Goal: Information Seeking & Learning: Learn about a topic

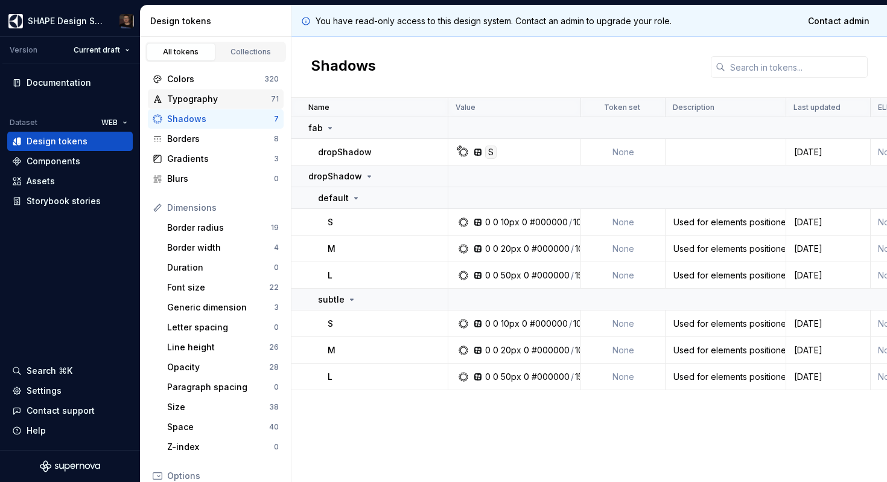
click at [204, 93] on div "Typography" at bounding box center [219, 99] width 104 height 12
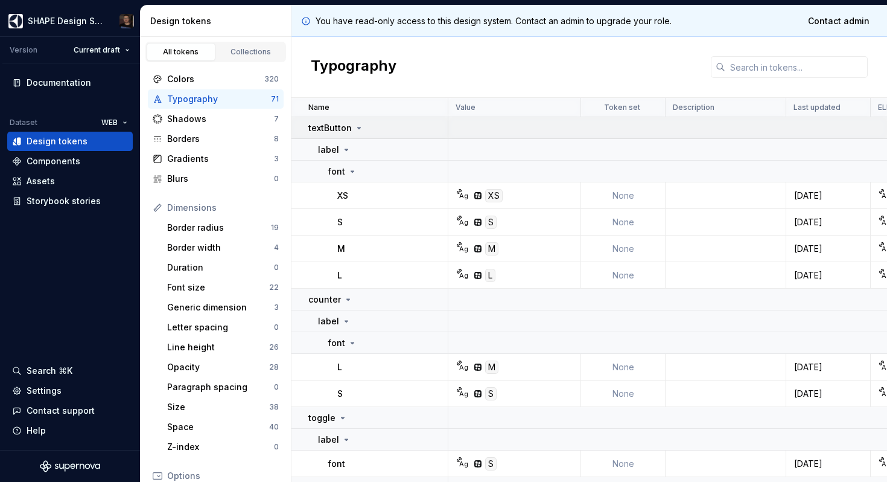
click at [343, 129] on p "textButton" at bounding box center [329, 128] width 43 height 12
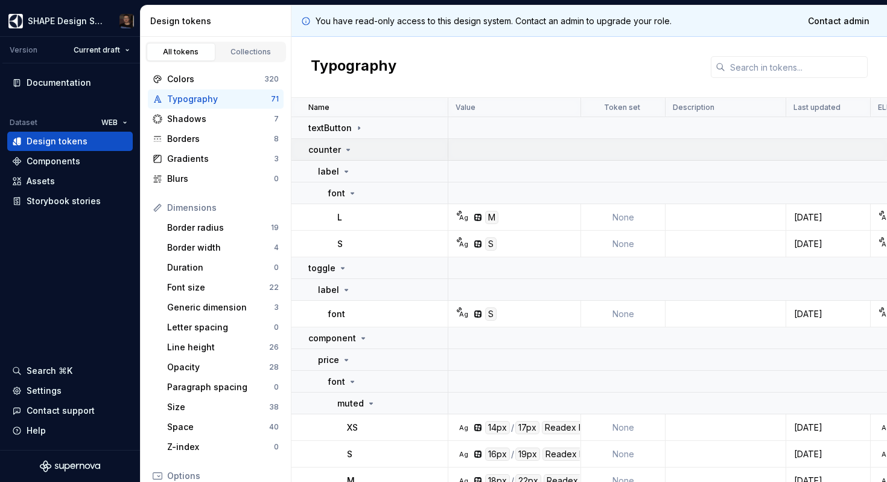
click at [344, 150] on icon at bounding box center [348, 150] width 10 height 10
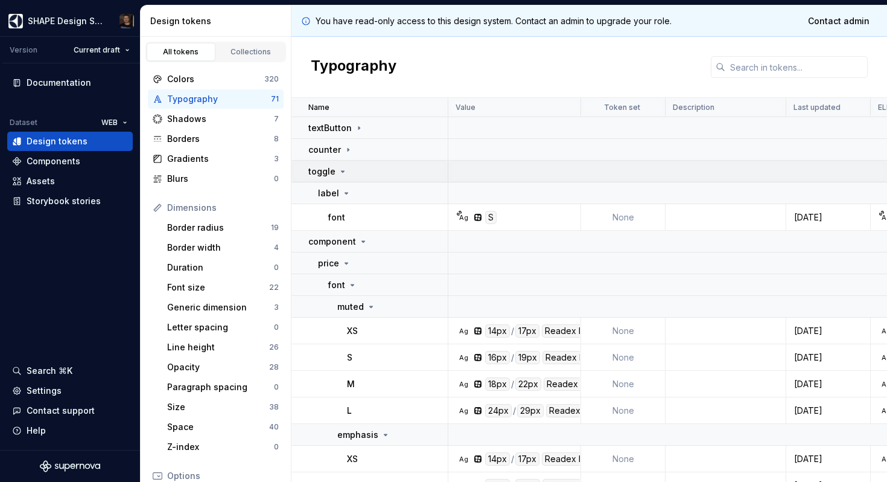
click at [346, 162] on td "toggle" at bounding box center [369, 172] width 157 height 22
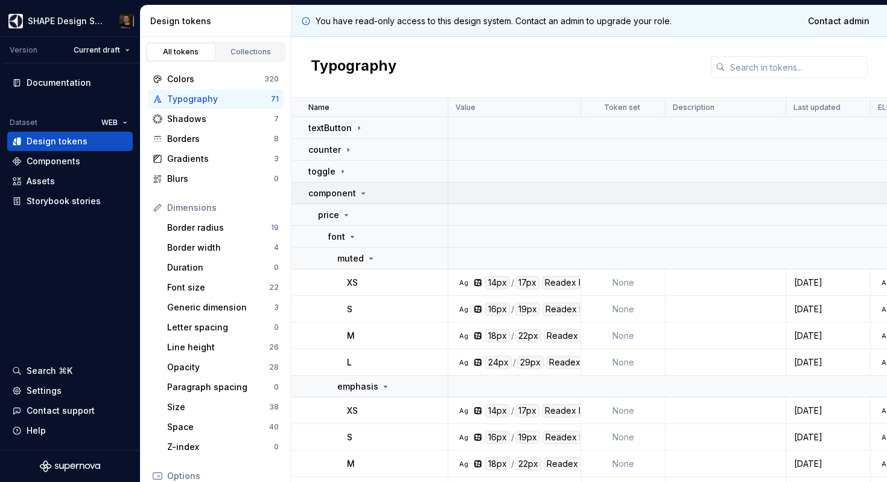
click at [348, 187] on p "component" at bounding box center [332, 193] width 48 height 12
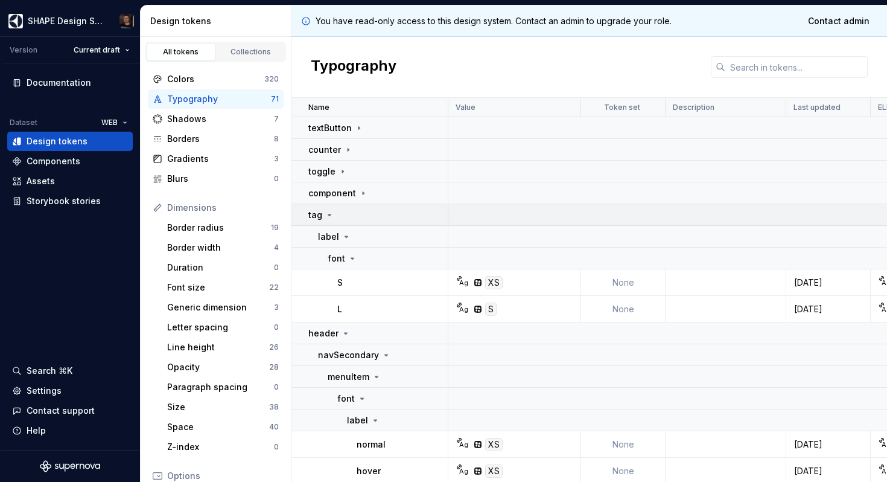
click at [347, 210] on div "tag" at bounding box center [377, 215] width 139 height 12
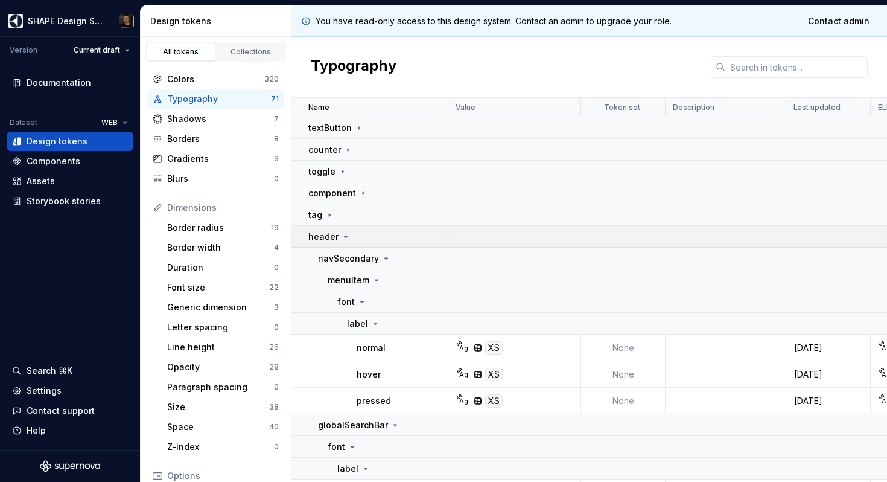
click at [348, 229] on td "header" at bounding box center [369, 237] width 157 height 22
click at [351, 250] on td "footer" at bounding box center [369, 258] width 157 height 22
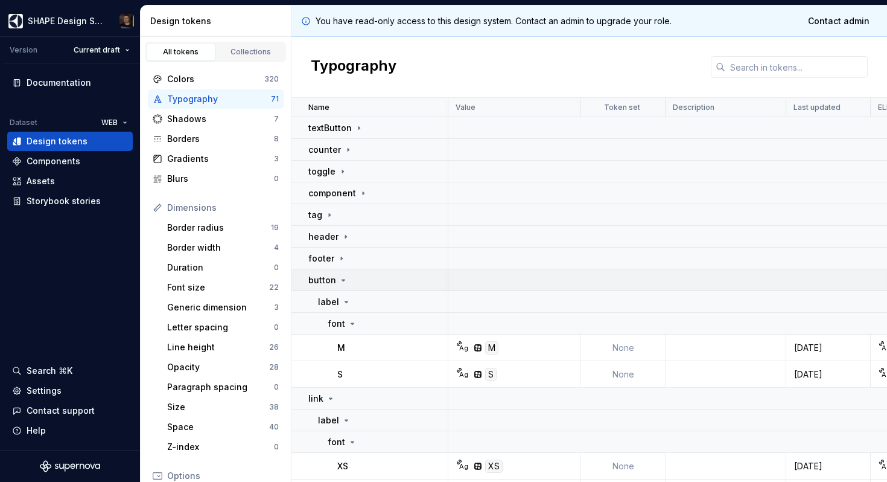
click at [358, 273] on td "button" at bounding box center [369, 280] width 157 height 22
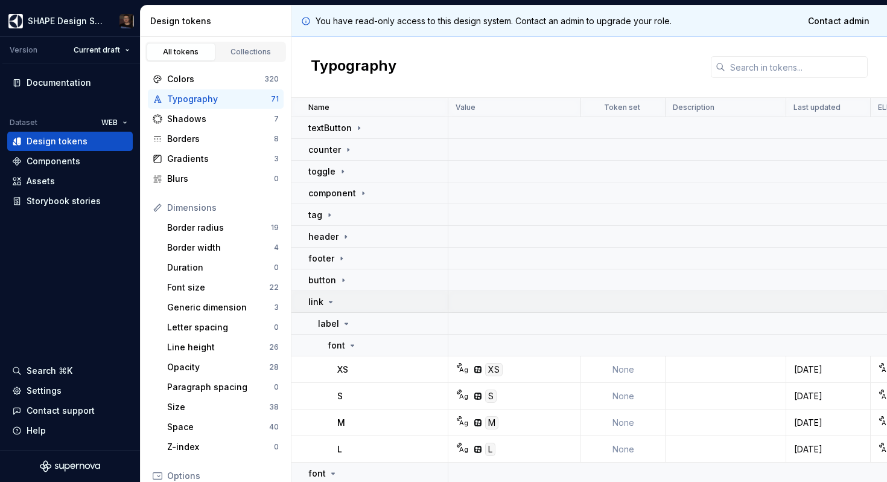
click at [352, 306] on div "link" at bounding box center [377, 302] width 139 height 12
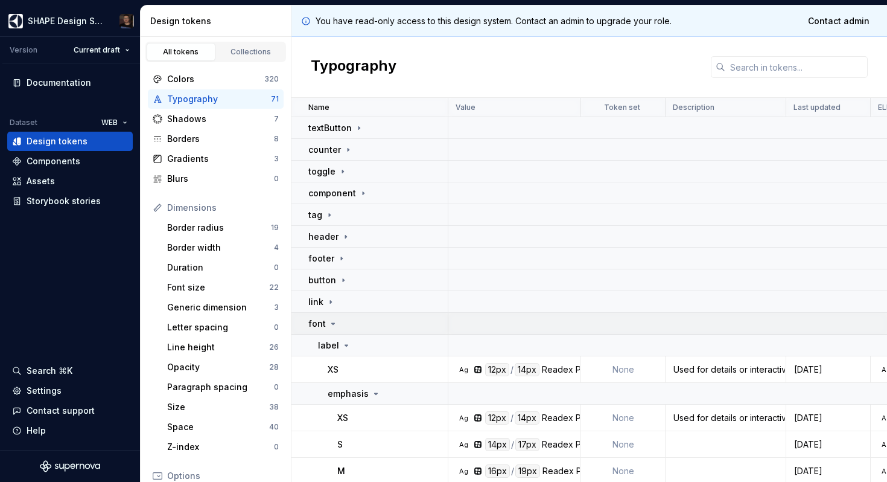
click at [345, 325] on div "font" at bounding box center [377, 323] width 139 height 12
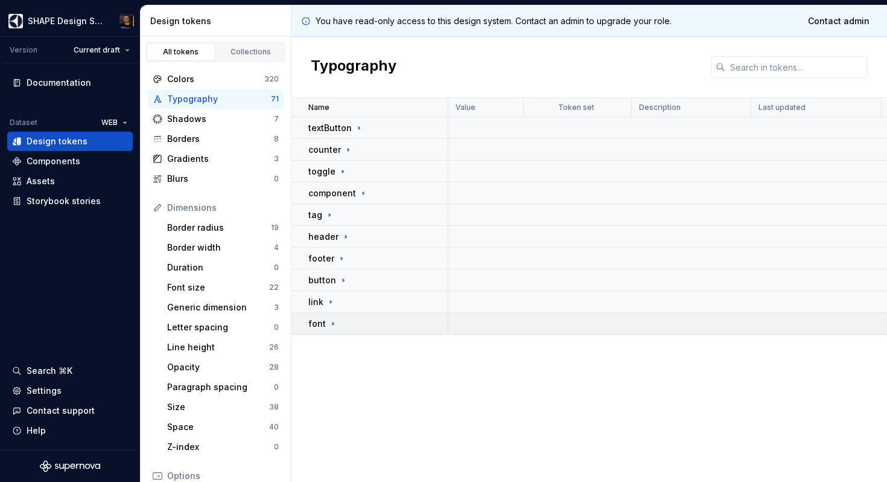
click at [331, 320] on icon at bounding box center [333, 324] width 10 height 10
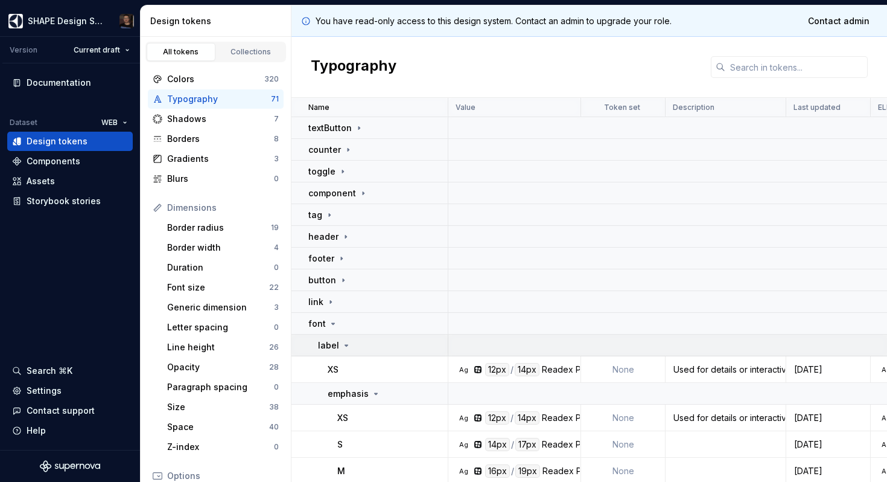
scroll to position [24, 0]
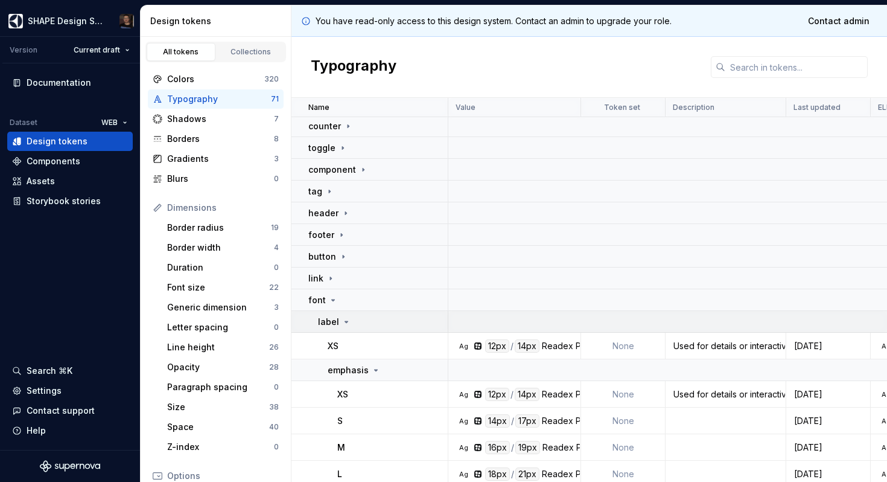
click at [355, 321] on div "label" at bounding box center [382, 322] width 129 height 12
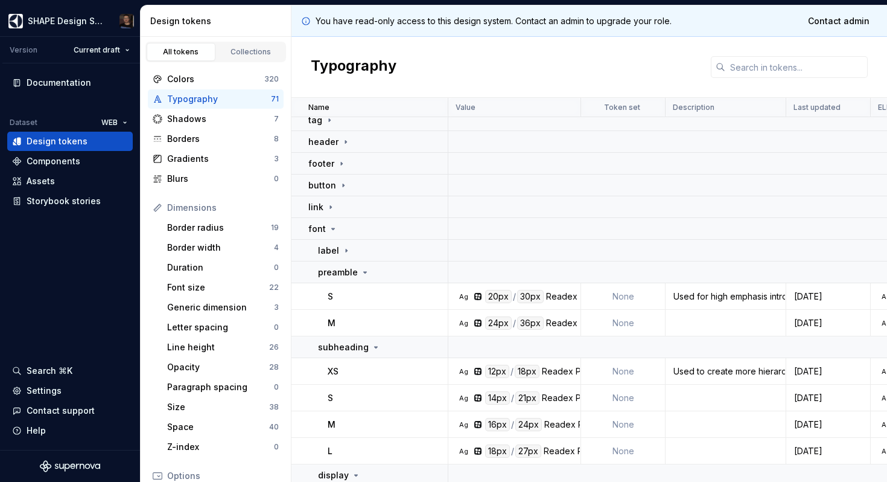
scroll to position [217, 0]
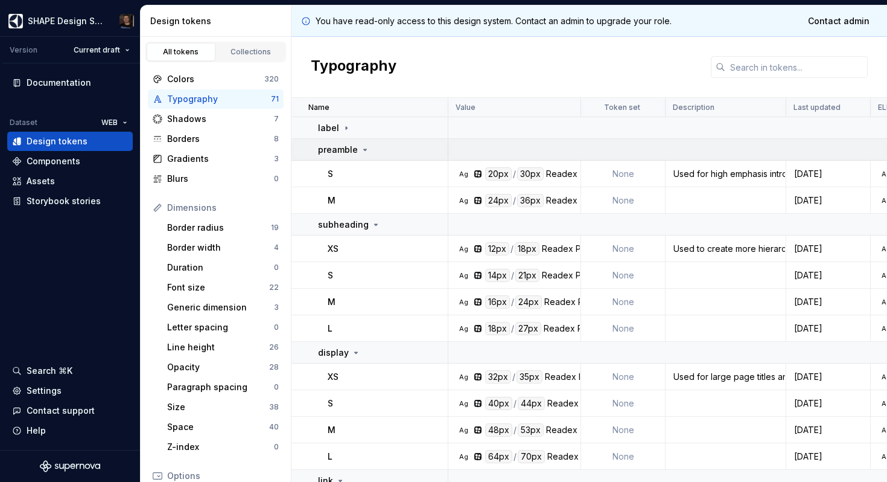
click at [354, 156] on td "preamble" at bounding box center [369, 150] width 157 height 22
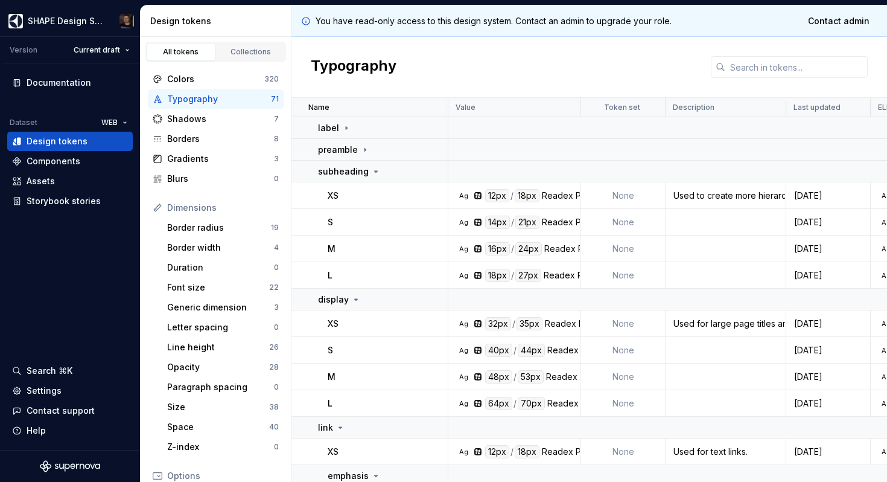
scroll to position [233, 0]
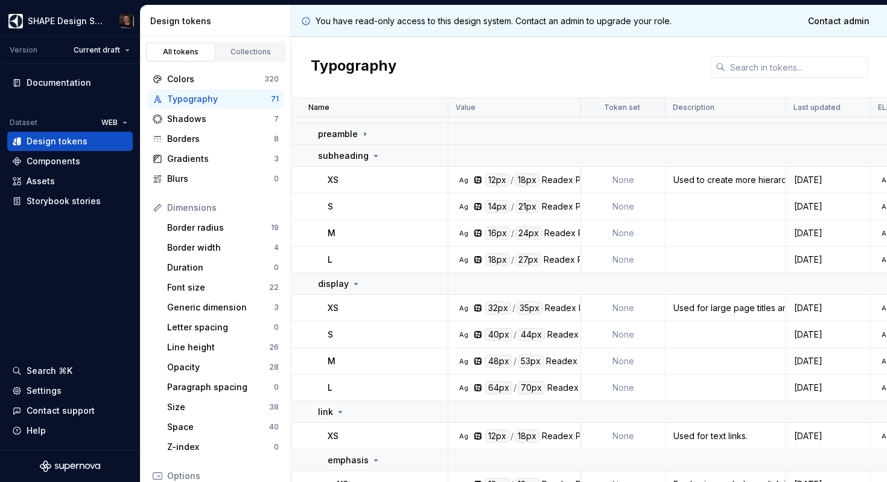
drag, startPoint x: 581, startPoint y: 109, endPoint x: 588, endPoint y: 109, distance: 7.3
click at [561, 202] on div "Readex Pro" at bounding box center [566, 206] width 48 height 13
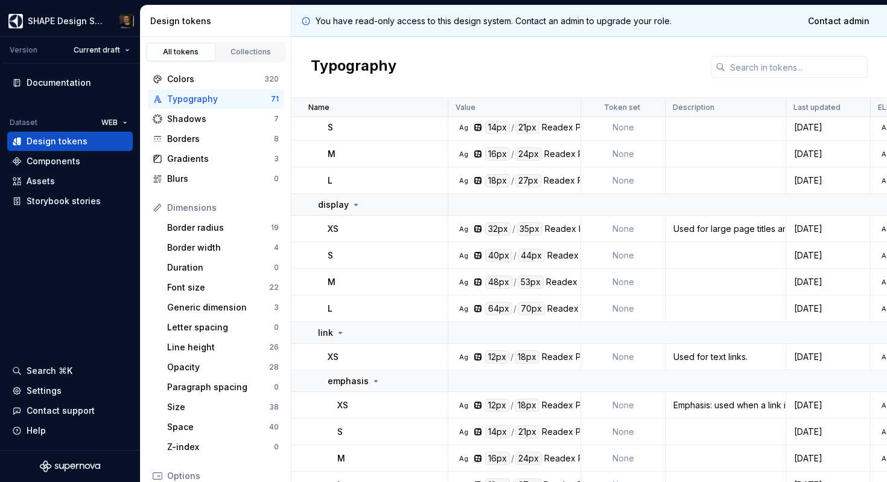
scroll to position [431, 0]
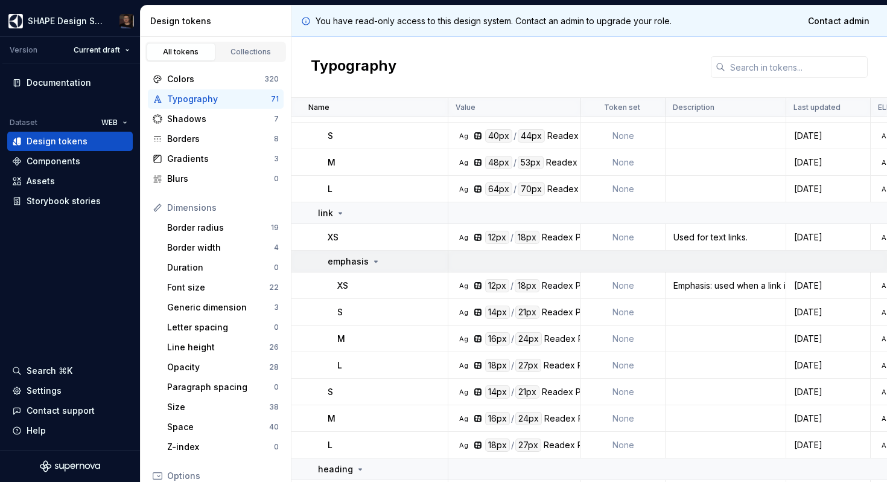
click at [343, 269] on td "emphasis" at bounding box center [369, 261] width 157 height 22
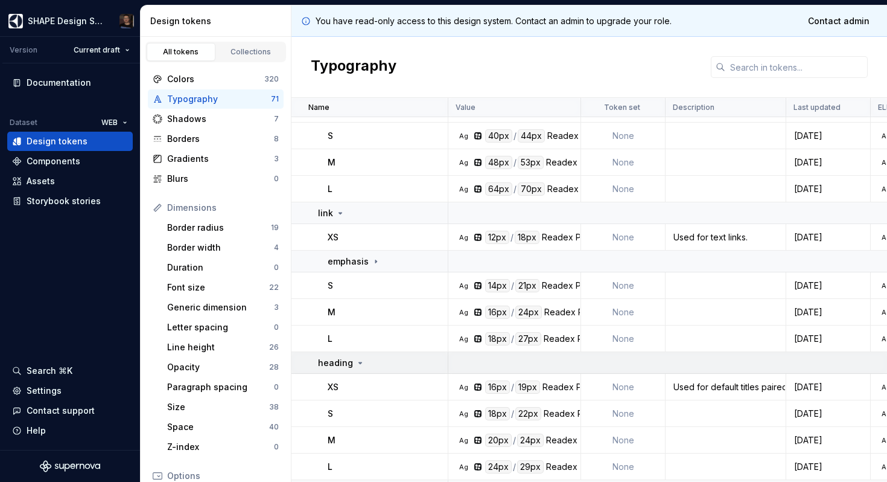
click at [355, 364] on icon at bounding box center [360, 363] width 10 height 10
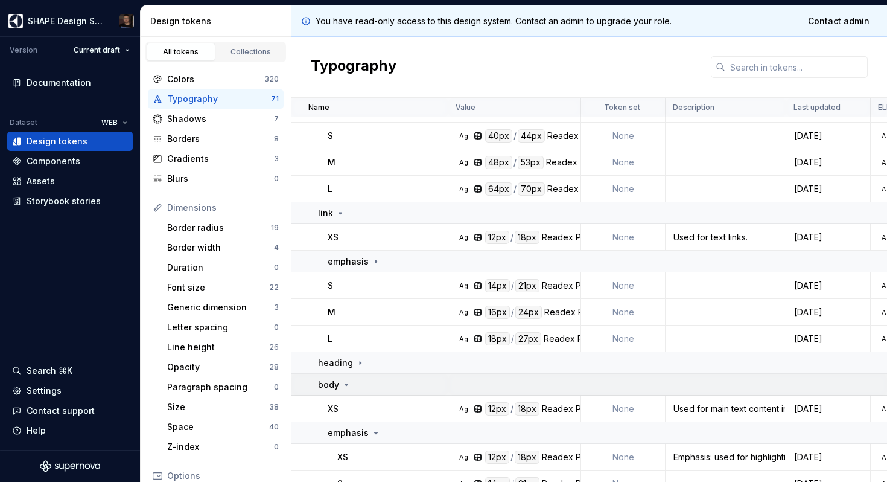
click at [356, 384] on div "body" at bounding box center [382, 384] width 129 height 12
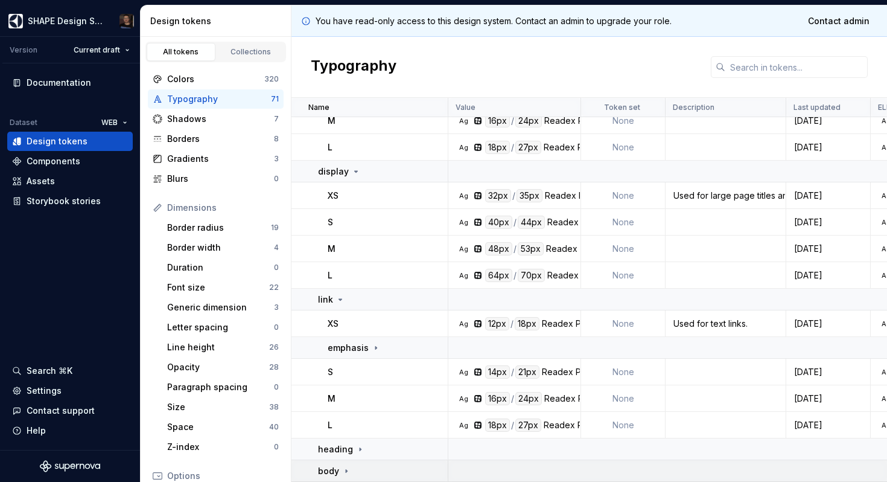
scroll to position [352, 0]
click at [361, 345] on p "emphasis" at bounding box center [348, 348] width 41 height 12
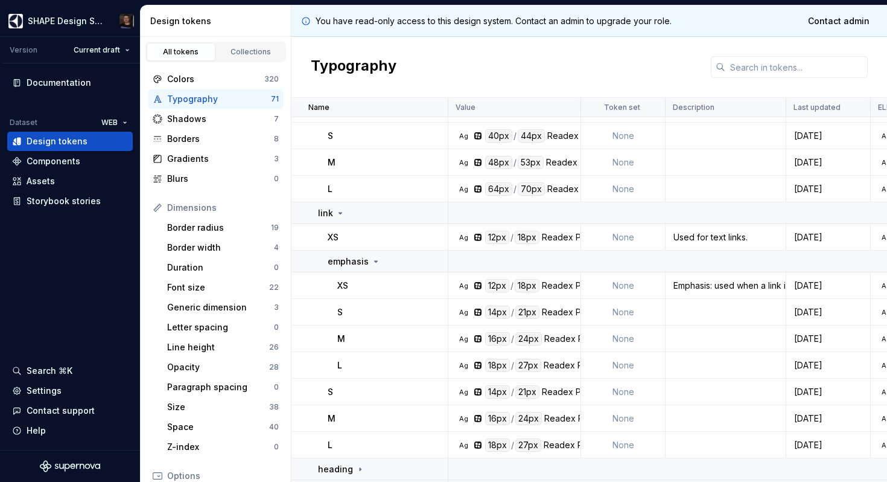
click at [366, 264] on p "emphasis" at bounding box center [348, 261] width 41 height 12
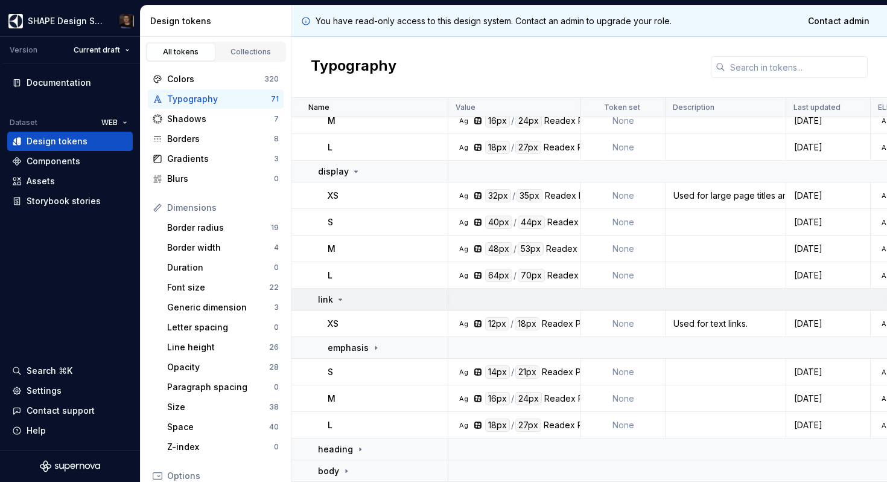
click at [333, 302] on td "link" at bounding box center [369, 299] width 157 height 22
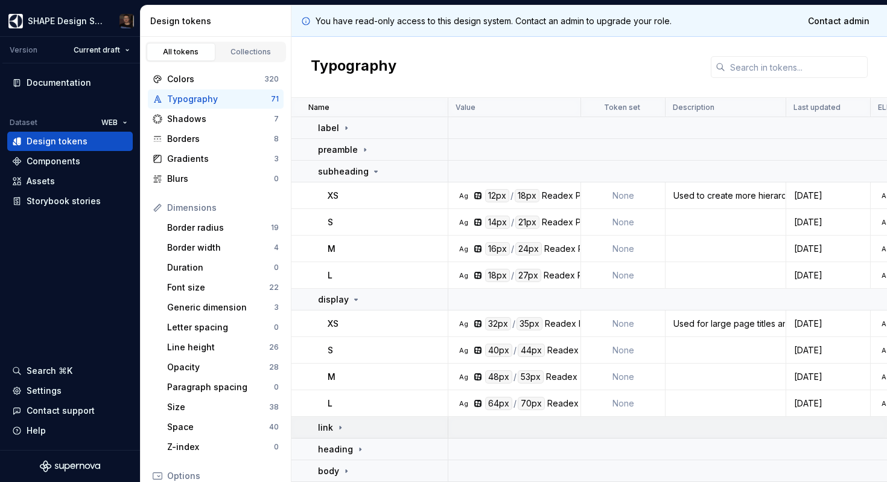
scroll to position [224, 0]
click at [352, 168] on p "subheading" at bounding box center [343, 171] width 51 height 12
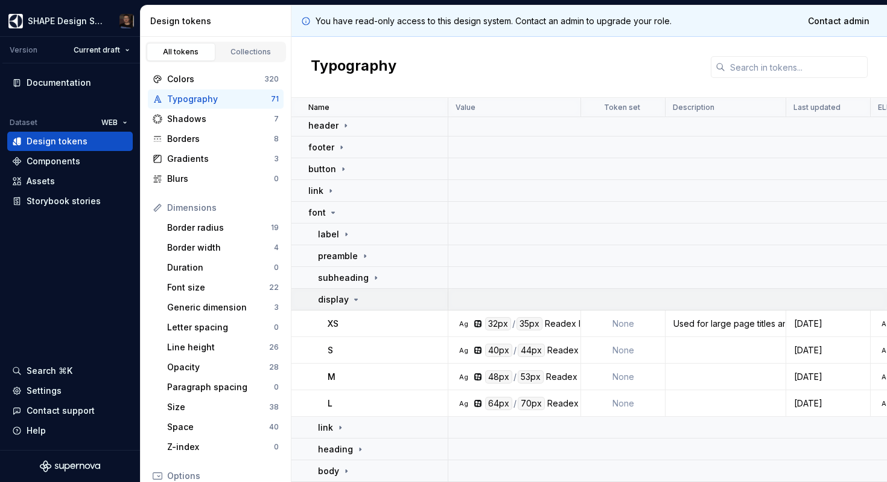
click at [360, 293] on div "display" at bounding box center [382, 299] width 129 height 12
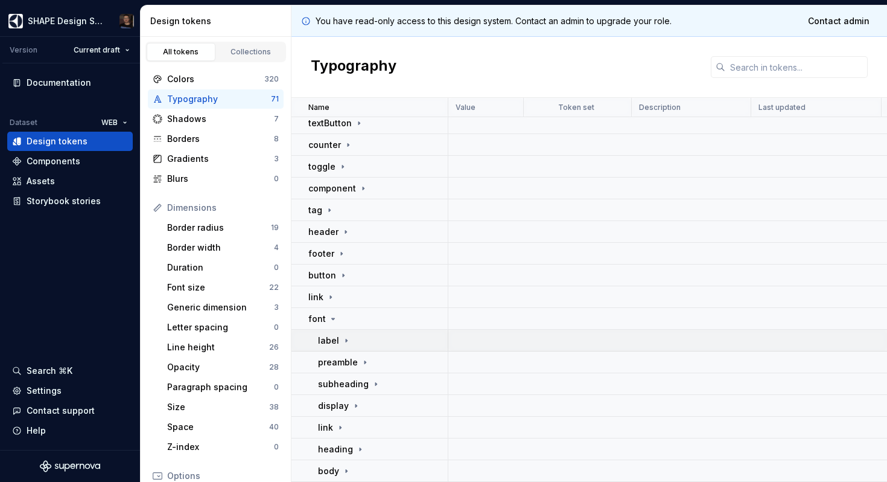
click at [342, 336] on icon at bounding box center [347, 341] width 10 height 10
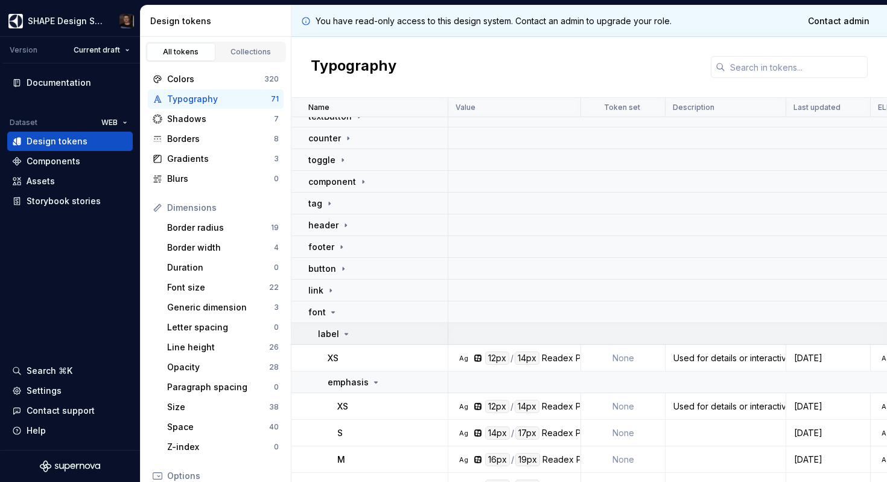
click at [342, 334] on icon at bounding box center [347, 334] width 10 height 10
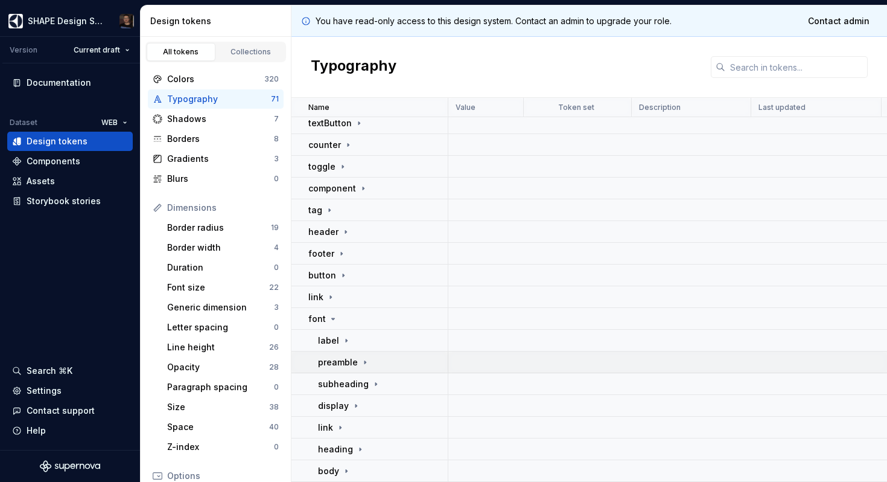
click at [351, 361] on p "preamble" at bounding box center [338, 362] width 40 height 12
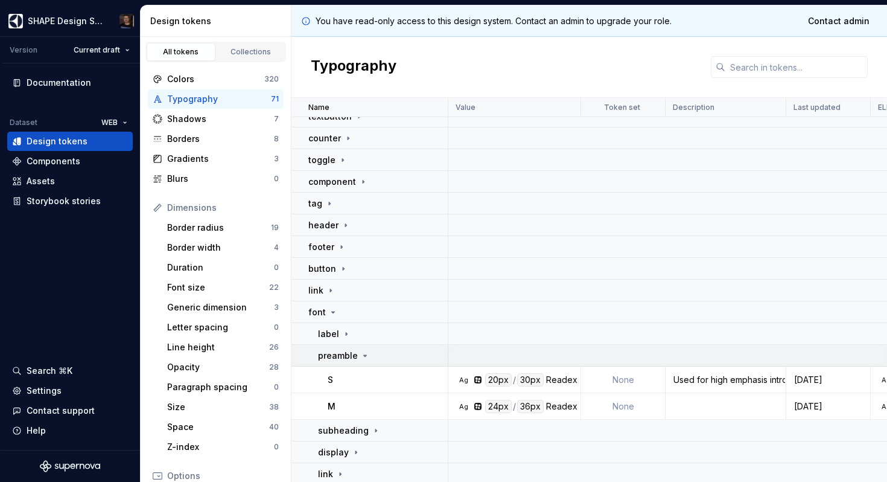
click at [352, 356] on p "preamble" at bounding box center [338, 355] width 40 height 12
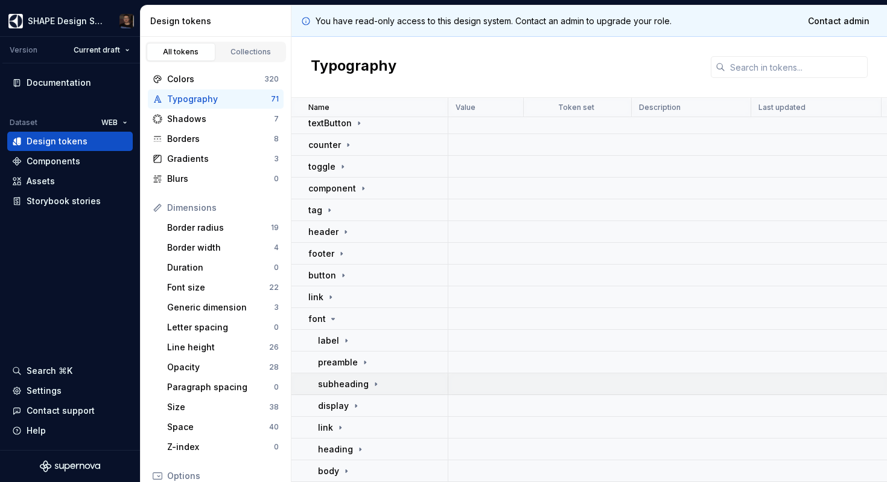
click at [351, 378] on p "subheading" at bounding box center [343, 384] width 51 height 12
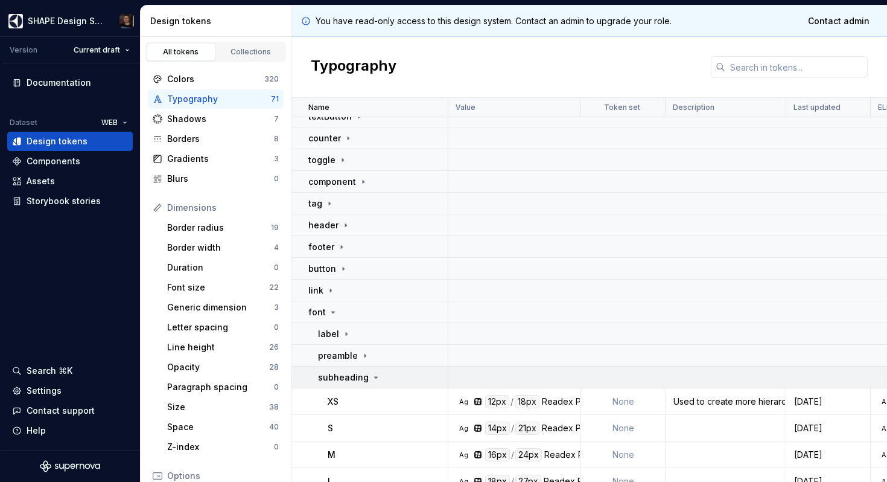
click at [351, 378] on p "subheading" at bounding box center [343, 377] width 51 height 12
